Goal: Task Accomplishment & Management: Complete application form

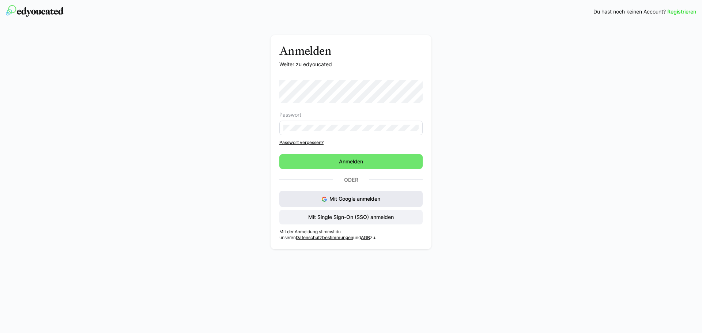
click at [378, 201] on span "Mit Google anmelden" at bounding box center [354, 199] width 51 height 6
click at [340, 214] on span "Mit Single Sign-On (SSO) anmelden" at bounding box center [351, 216] width 88 height 7
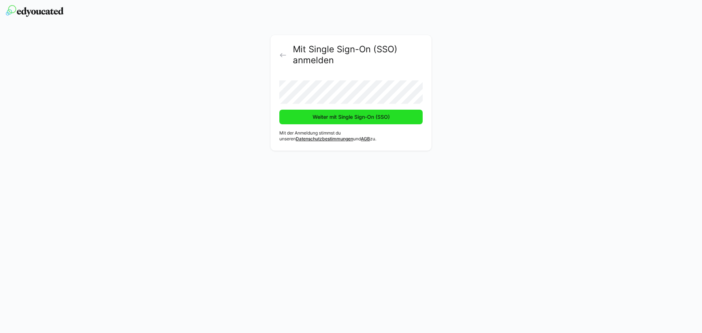
click at [328, 113] on span "Weiter mit Single Sign-On (SSO)" at bounding box center [350, 117] width 143 height 15
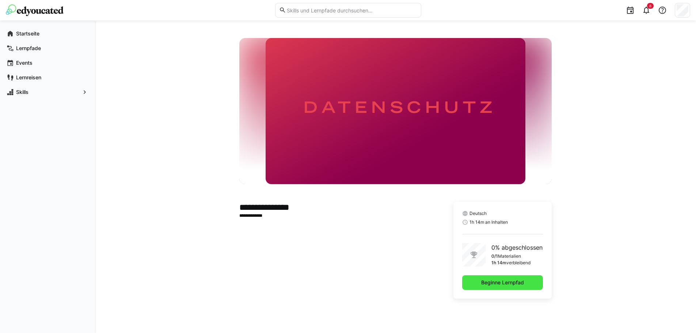
click at [495, 280] on span "Beginne Lernpfad" at bounding box center [502, 282] width 45 height 7
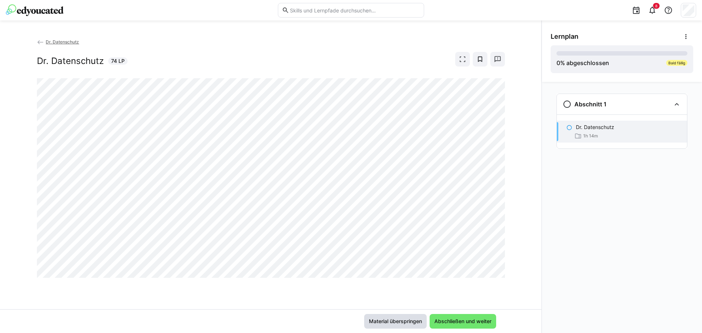
click at [386, 318] on span "Material überspringen" at bounding box center [395, 321] width 55 height 7
click at [473, 314] on span "Abschließen und weiter" at bounding box center [462, 321] width 67 height 15
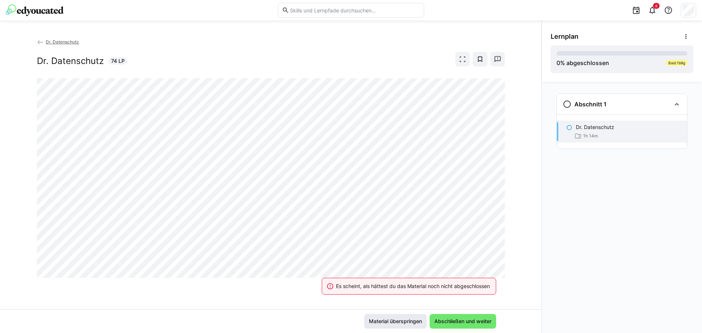
click at [393, 319] on span "Material überspringen" at bounding box center [395, 321] width 55 height 7
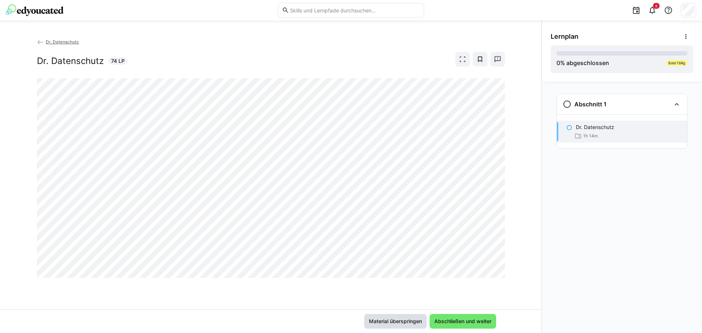
click at [386, 318] on span "Material überspringen" at bounding box center [395, 321] width 55 height 7
click at [465, 58] on eds-icon at bounding box center [462, 59] width 7 height 7
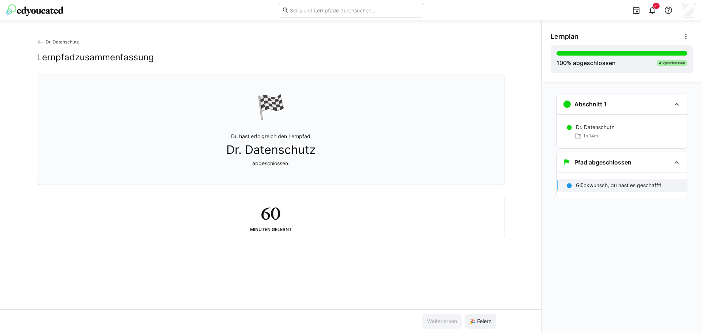
click at [315, 195] on div "🏁 Du hast erfolgreich den Lernpfad Dr. Datenschutz abgeschlossen. 60 Minuten ge…" at bounding box center [271, 157] width 468 height 164
click at [679, 163] on eds-icon at bounding box center [676, 162] width 9 height 9
click at [679, 105] on eds-icon at bounding box center [676, 104] width 9 height 9
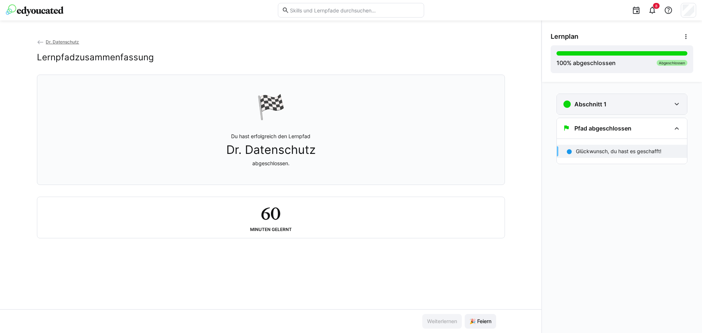
click at [679, 105] on eds-icon at bounding box center [676, 104] width 9 height 9
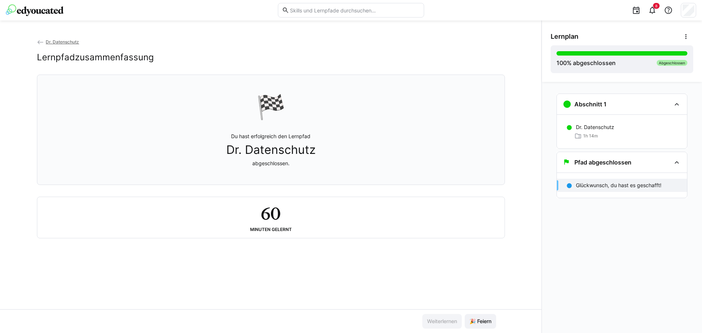
click at [304, 225] on div "60 Minuten gelernt" at bounding box center [270, 217] width 455 height 29
click at [261, 207] on h2 "60" at bounding box center [271, 213] width 20 height 21
click at [266, 161] on p "Du hast erfolgreich den Lernpfad Dr. Datenschutz abgeschlossen." at bounding box center [270, 150] width 89 height 34
click at [654, 5] on span "8" at bounding box center [656, 6] width 7 height 6
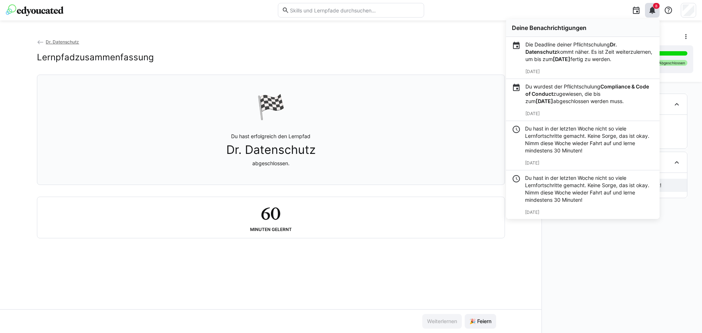
click at [622, 49] on p "Die Deadline deiner Pflichtschulung Dr. Datenschutz kommt näher. Es ist Zeit we…" at bounding box center [589, 52] width 128 height 22
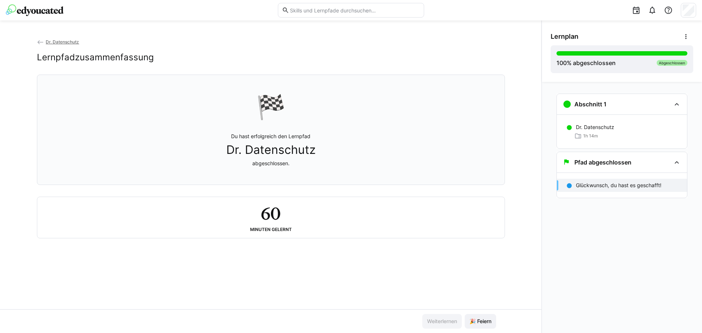
click at [35, 8] on img at bounding box center [35, 10] width 58 height 12
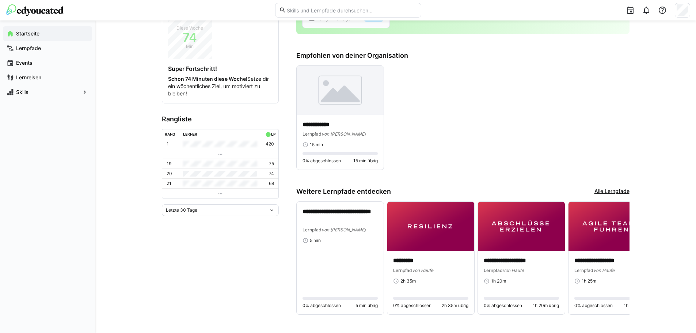
scroll to position [136, 0]
